Goal: Transaction & Acquisition: Purchase product/service

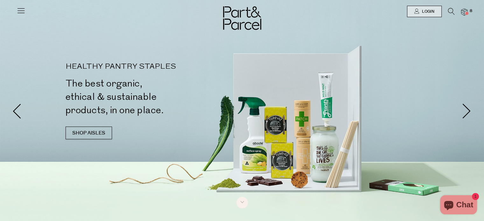
click at [21, 11] on icon at bounding box center [21, 10] width 9 height 9
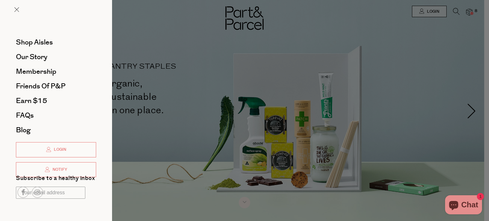
click at [182, 63] on div at bounding box center [244, 110] width 489 height 221
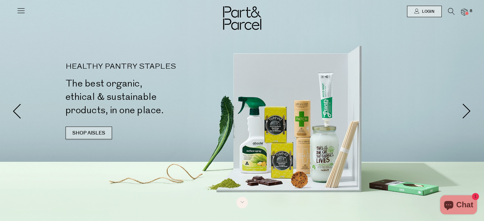
click at [84, 134] on link "SHOP AISLES" at bounding box center [89, 133] width 46 height 13
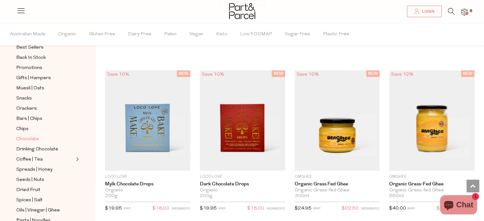
scroll to position [64, 0]
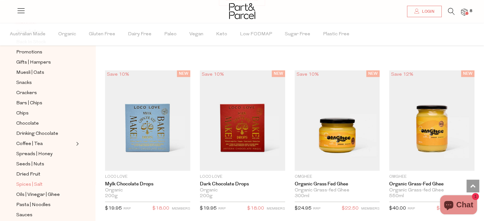
click at [35, 184] on span "Spices | Salt" at bounding box center [29, 185] width 26 height 8
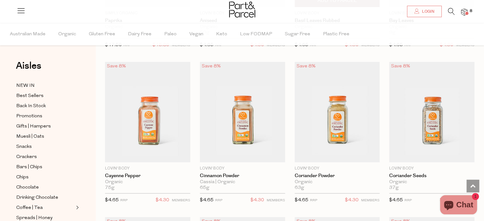
scroll to position [1305, 0]
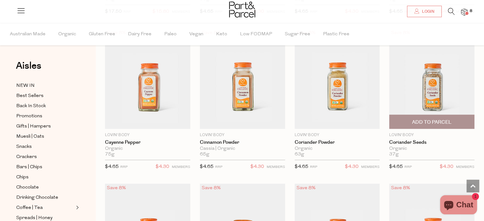
click at [439, 119] on span "Add To Parcel" at bounding box center [431, 122] width 39 height 7
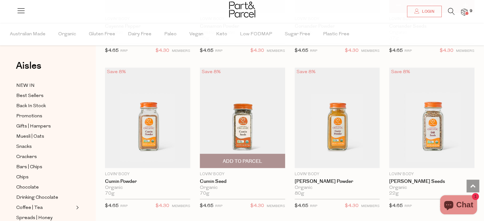
scroll to position [1433, 0]
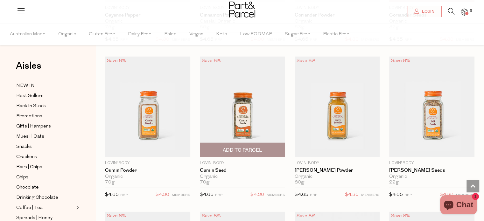
click at [267, 149] on span "Add To Parcel" at bounding box center [242, 150] width 81 height 14
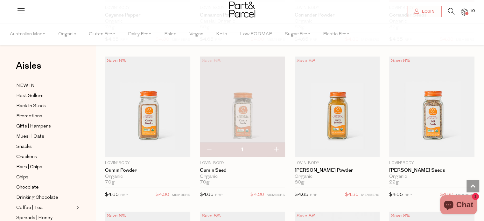
click at [209, 147] on button "button" at bounding box center [209, 150] width 18 height 14
type input "0"
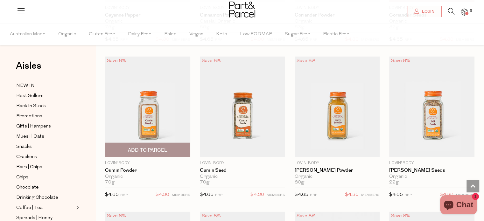
click at [171, 147] on span "Add To Parcel" at bounding box center [147, 150] width 81 height 14
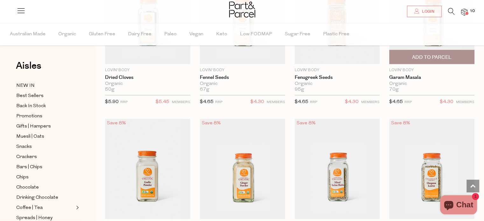
scroll to position [1624, 0]
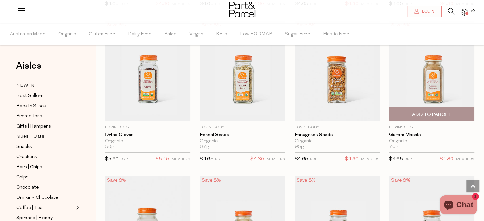
click at [462, 109] on span "Add To Parcel" at bounding box center [431, 115] width 81 height 14
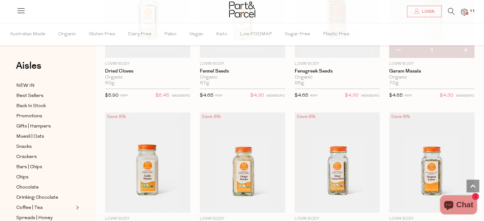
scroll to position [1783, 0]
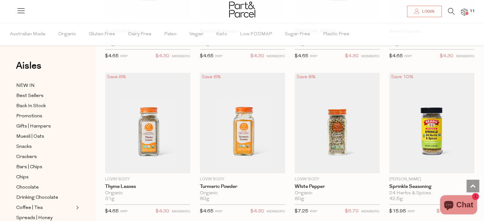
scroll to position [32, 0]
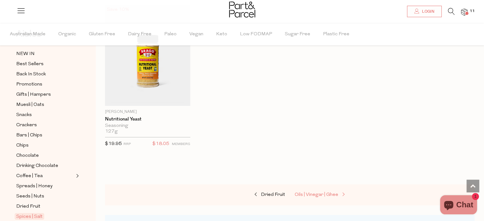
click at [325, 193] on span "Oils | Vinegar | Ghee" at bounding box center [317, 195] width 44 height 5
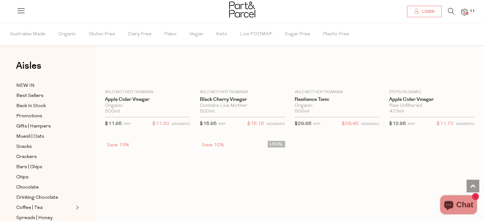
scroll to position [1850, 0]
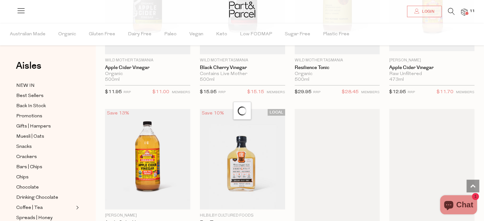
scroll to position [1914, 0]
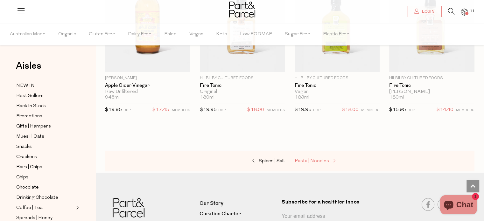
click at [314, 159] on span "Pasta | Noodles" at bounding box center [312, 161] width 34 height 5
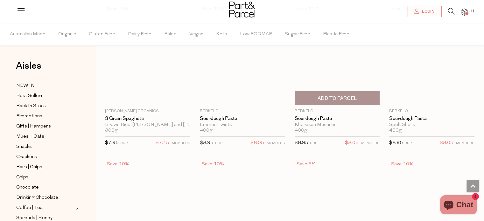
scroll to position [700, 0]
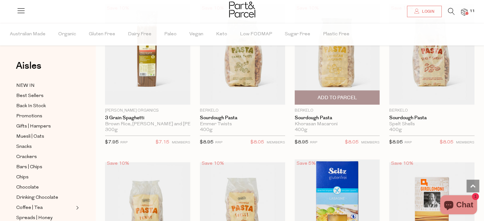
click at [339, 95] on span "Add To Parcel" at bounding box center [336, 98] width 39 height 7
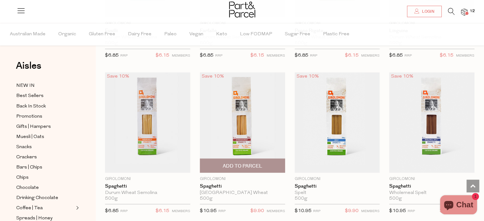
scroll to position [1114, 0]
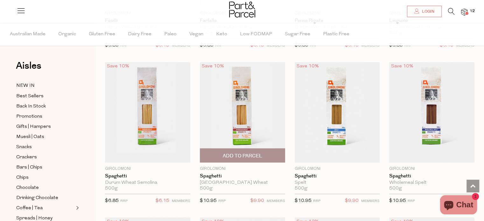
click at [246, 152] on span "Add To Parcel" at bounding box center [242, 155] width 39 height 7
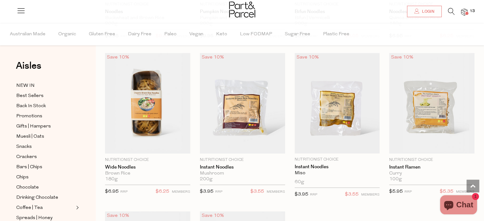
scroll to position [1751, 0]
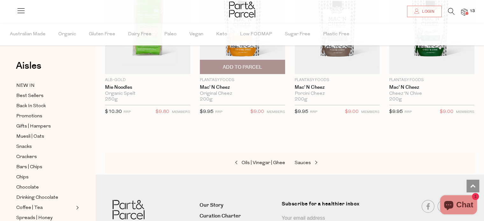
scroll to position [2165, 0]
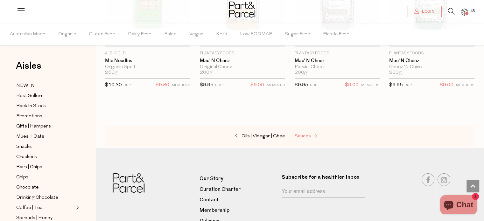
click at [316, 134] on span at bounding box center [315, 136] width 9 height 5
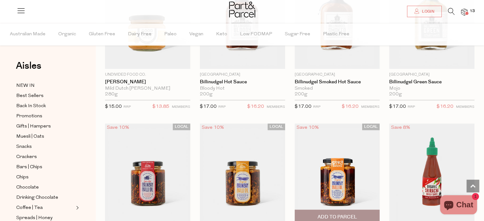
scroll to position [923, 0]
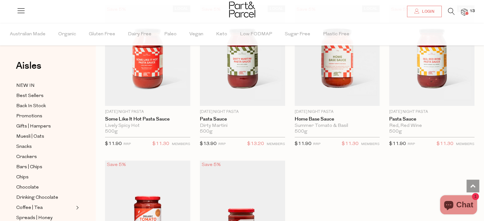
scroll to position [2547, 0]
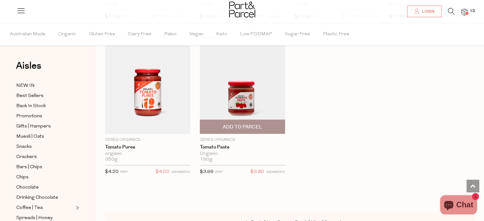
click at [263, 121] on span "Add To Parcel" at bounding box center [242, 127] width 81 height 14
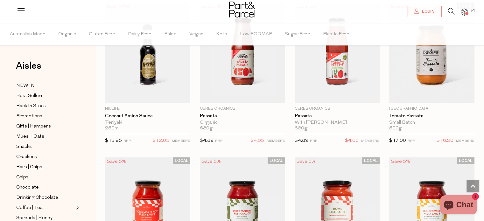
scroll to position [2228, 0]
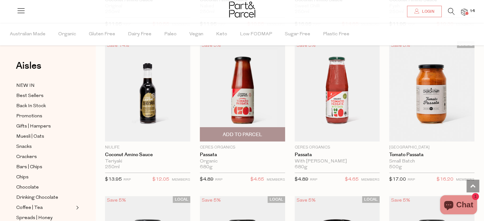
click at [252, 131] on span "Add To Parcel" at bounding box center [242, 134] width 39 height 7
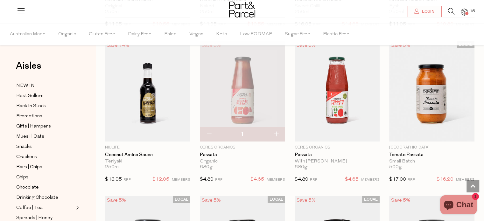
click at [279, 128] on button "button" at bounding box center [276, 135] width 18 height 14
type input "2"
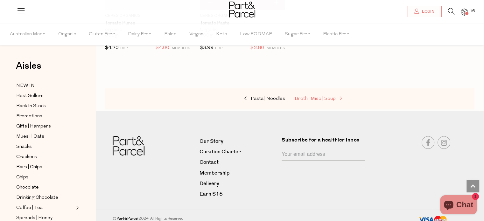
click at [330, 96] on span "Broth | Miso | Soup" at bounding box center [315, 98] width 41 height 5
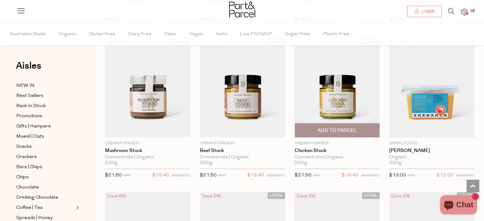
scroll to position [987, 0]
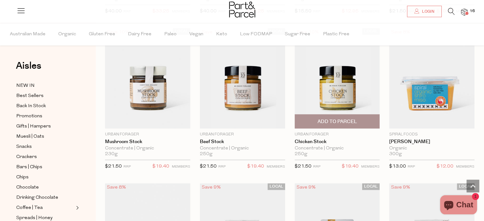
click at [346, 118] on span "Add To Parcel" at bounding box center [336, 121] width 39 height 7
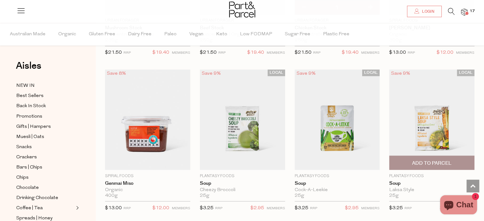
scroll to position [1114, 0]
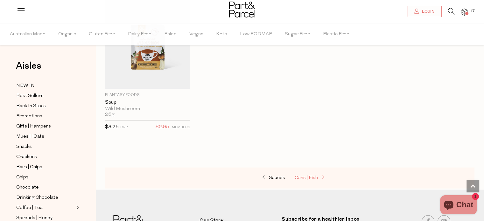
click at [323, 176] on span at bounding box center [322, 178] width 9 height 5
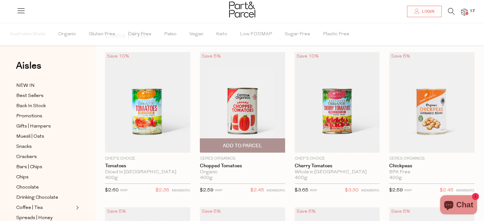
scroll to position [32, 0]
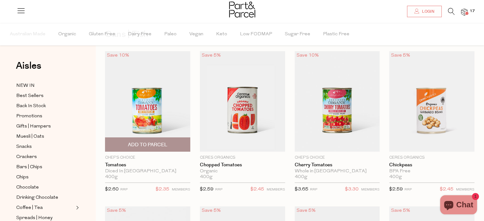
click at [162, 144] on span "Add To Parcel" at bounding box center [147, 145] width 39 height 7
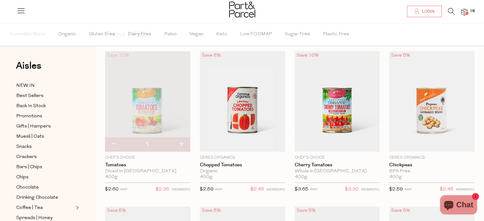
click at [179, 147] on button "button" at bounding box center [181, 145] width 18 height 14
type input "2"
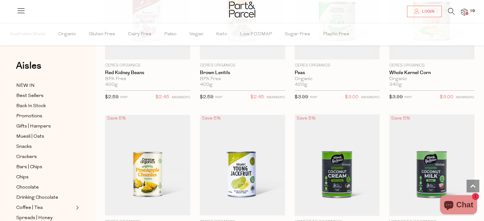
scroll to position [478, 0]
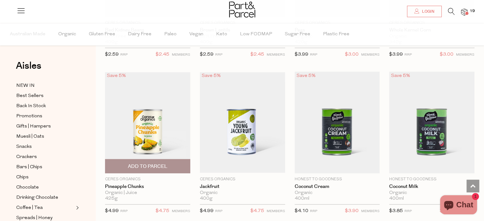
click at [176, 162] on span "Add To Parcel" at bounding box center [147, 166] width 81 height 14
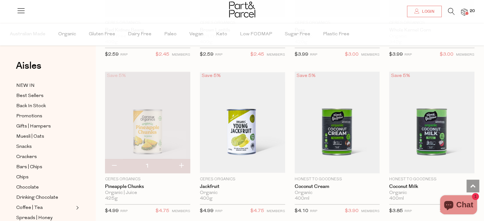
click at [176, 164] on button "button" at bounding box center [181, 166] width 18 height 14
type input "2"
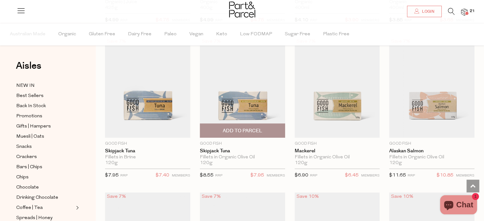
scroll to position [637, 0]
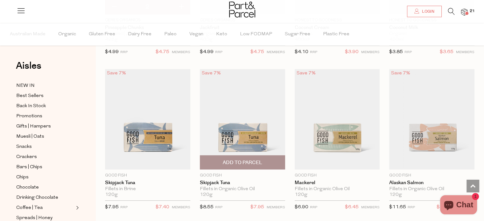
click at [275, 161] on span "Add To Parcel" at bounding box center [242, 163] width 81 height 14
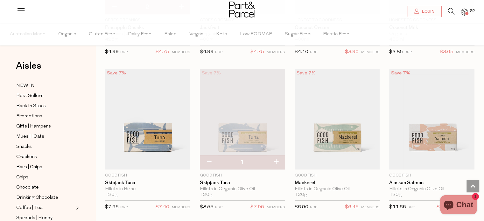
click at [276, 161] on button "button" at bounding box center [276, 162] width 18 height 14
type input "2"
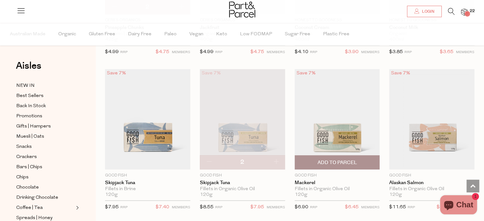
click at [373, 160] on span "Add To Parcel" at bounding box center [337, 163] width 81 height 14
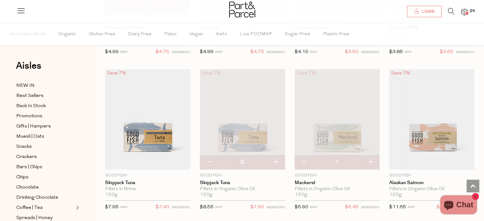
click at [370, 161] on button "button" at bounding box center [371, 162] width 18 height 14
type input "2"
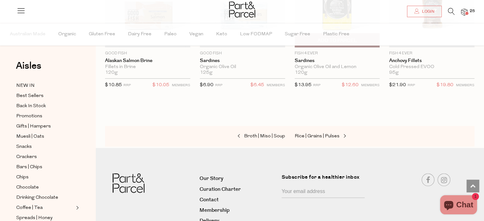
scroll to position [923, 0]
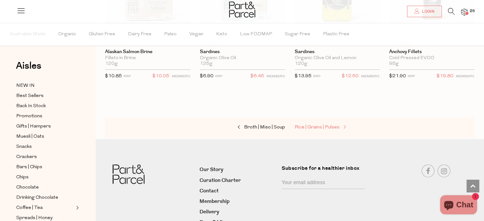
click at [336, 125] on span "Rice | Grains | Pulses" at bounding box center [317, 127] width 45 height 5
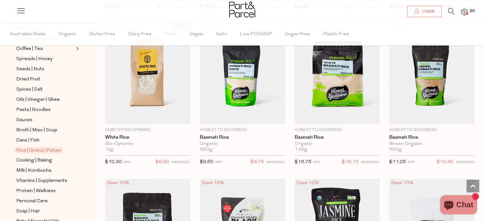
scroll to position [318, 0]
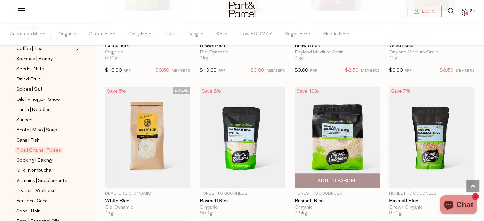
click at [358, 182] on span "Add To Parcel" at bounding box center [337, 181] width 81 height 14
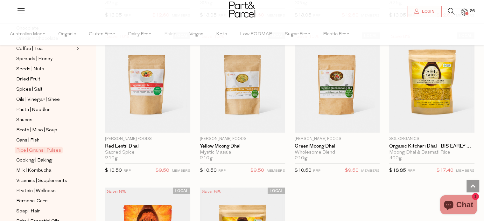
scroll to position [1401, 0]
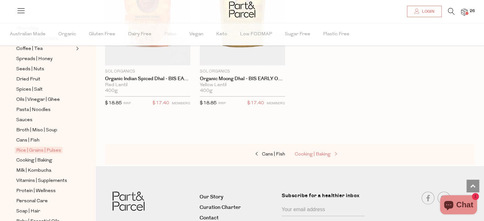
click at [322, 154] on span "Cooking | Baking" at bounding box center [313, 154] width 36 height 5
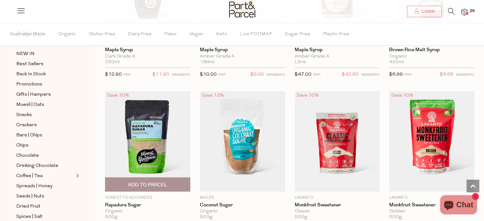
scroll to position [1560, 0]
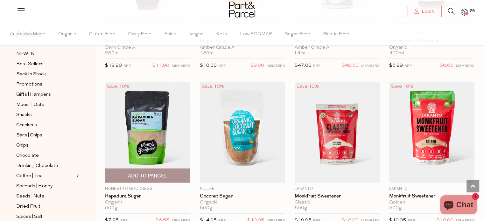
click at [164, 147] on img at bounding box center [147, 132] width 85 height 101
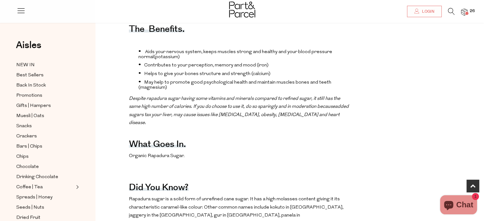
scroll to position [255, 0]
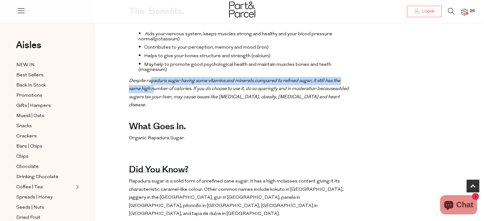
drag, startPoint x: 152, startPoint y: 92, endPoint x: 154, endPoint y: 101, distance: 8.8
click at [154, 92] on span "Despite rapadura sugar having some vitamins and minerals compared to refined su…" at bounding box center [234, 85] width 211 height 13
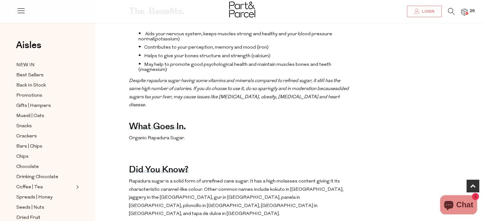
click at [173, 107] on span "added sugars tax your liver, may cause issues like metabolic syndrome, obesity,…" at bounding box center [239, 97] width 220 height 21
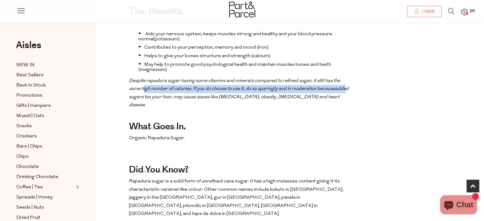
drag, startPoint x: 144, startPoint y: 101, endPoint x: 137, endPoint y: 113, distance: 14.0
click at [137, 110] on p "Despite rapadura sugar having some vitamins and minerals compared to refined su…" at bounding box center [240, 93] width 222 height 32
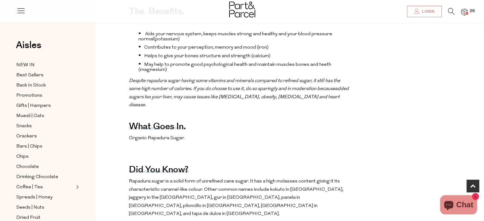
click at [145, 108] on span "added sugars tax your liver, may cause issues like metabolic syndrome, obesity,…" at bounding box center [239, 97] width 220 height 21
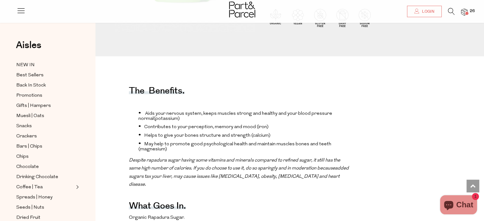
scroll to position [96, 0]
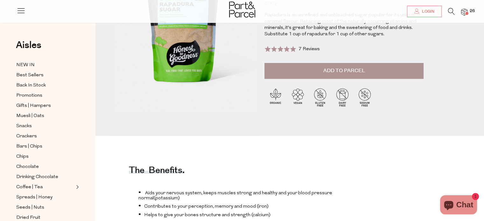
click at [315, 78] on button "Add to Parcel" at bounding box center [344, 71] width 159 height 16
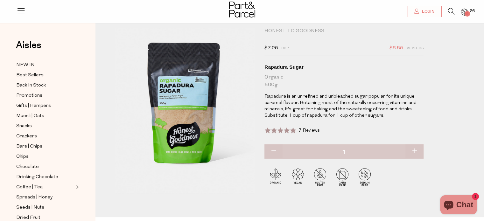
scroll to position [0, 0]
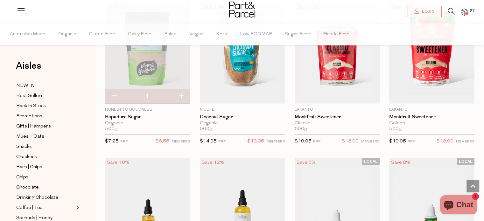
scroll to position [1624, 0]
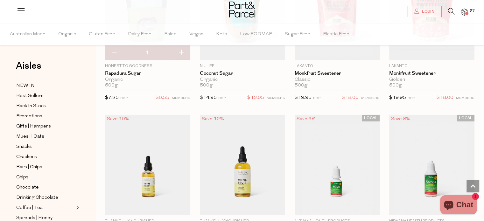
scroll to position [1624, 0]
